Goal: Information Seeking & Learning: Understand process/instructions

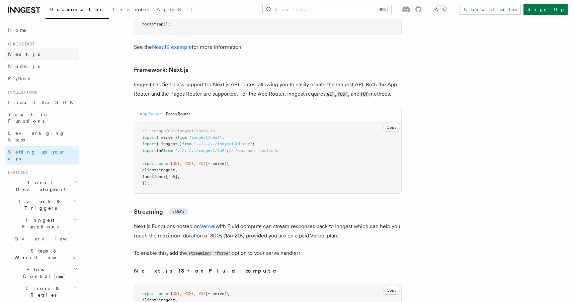
click at [35, 54] on link "Next.js" at bounding box center [41, 54] width 73 height 12
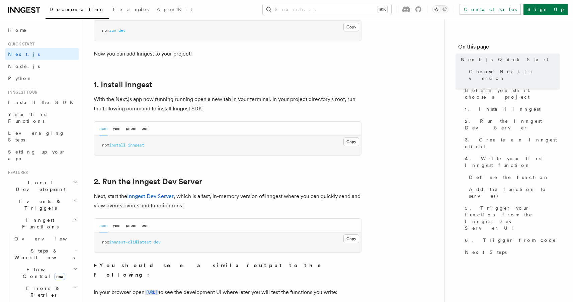
scroll to position [519, 0]
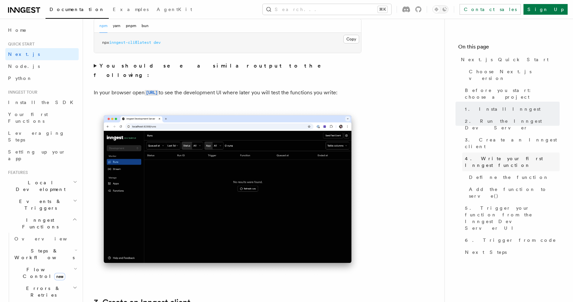
click at [507, 155] on span "4. Write your first Inngest function" at bounding box center [512, 161] width 95 height 13
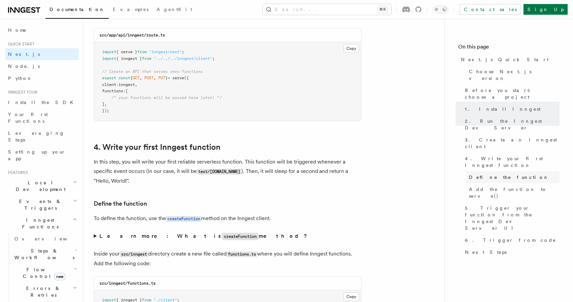
click at [504, 174] on span "Define the function" at bounding box center [509, 177] width 80 height 7
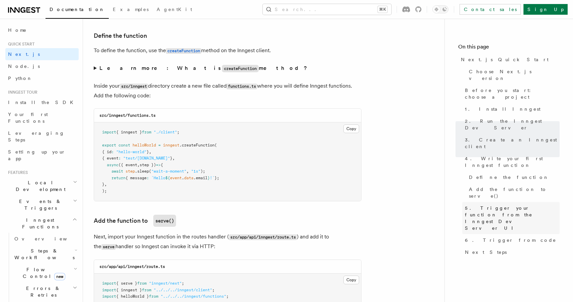
click at [502, 205] on span "5. Trigger your function from the Inngest Dev Server UI" at bounding box center [512, 218] width 95 height 27
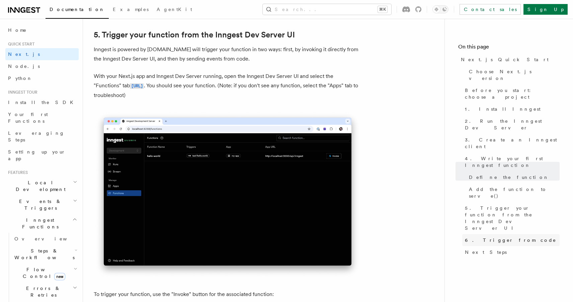
click at [496, 237] on span "6. Trigger from code" at bounding box center [510, 240] width 91 height 7
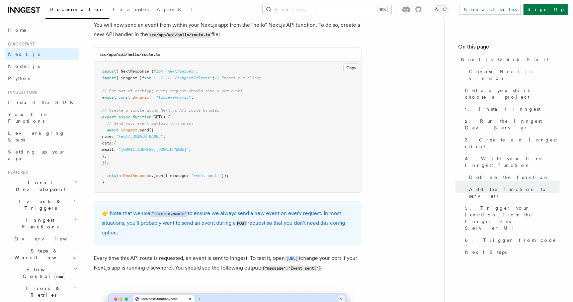
scroll to position [3509, 0]
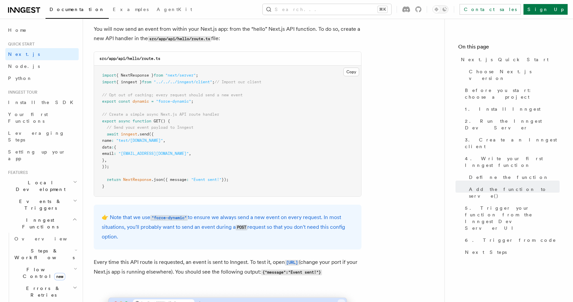
click at [134, 134] on pre "import { NextResponse } from "next/server" ; import { inngest } from "../../../…" at bounding box center [227, 131] width 267 height 131
copy span "inngest"
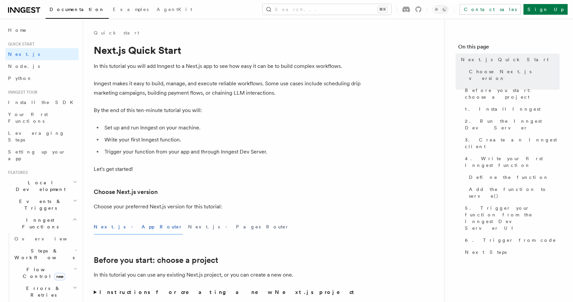
scroll to position [3584, 0]
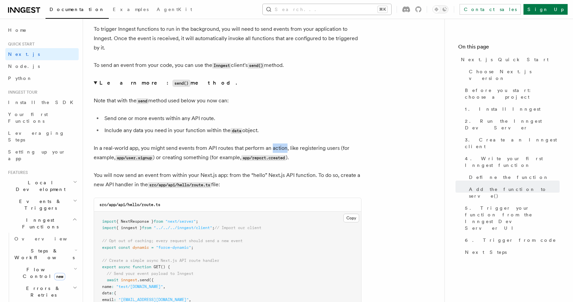
click at [382, 9] on button "Search... ⌘K" at bounding box center [327, 9] width 128 height 11
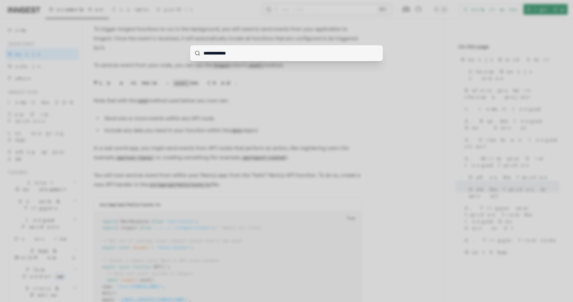
type input "**********"
